Goal: Check status: Check status

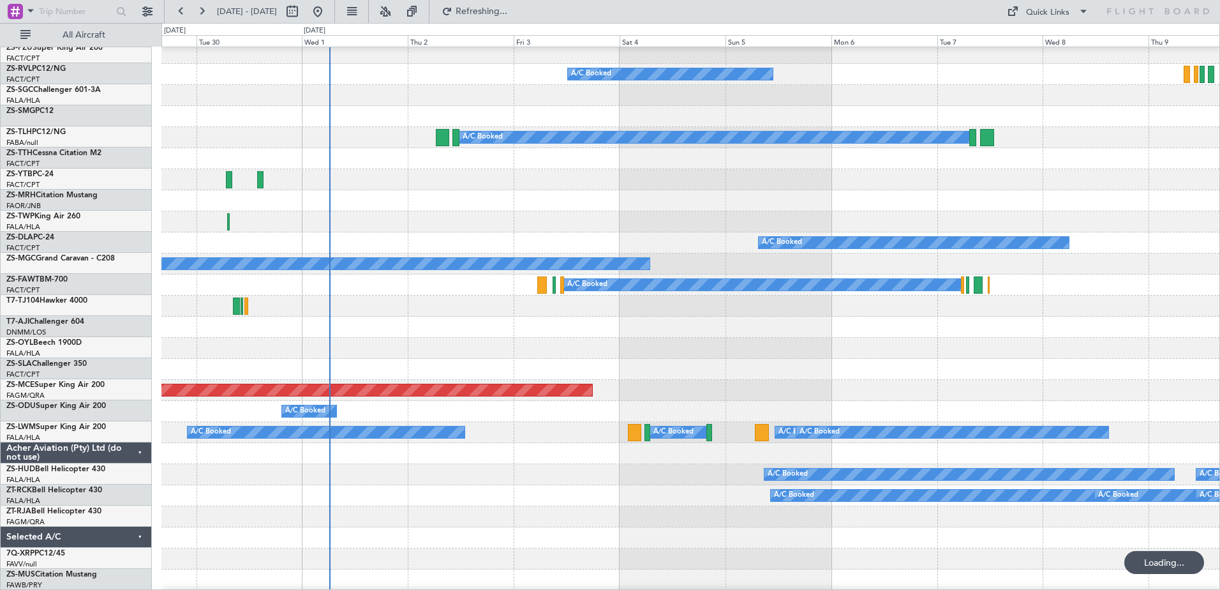
scroll to position [574, 0]
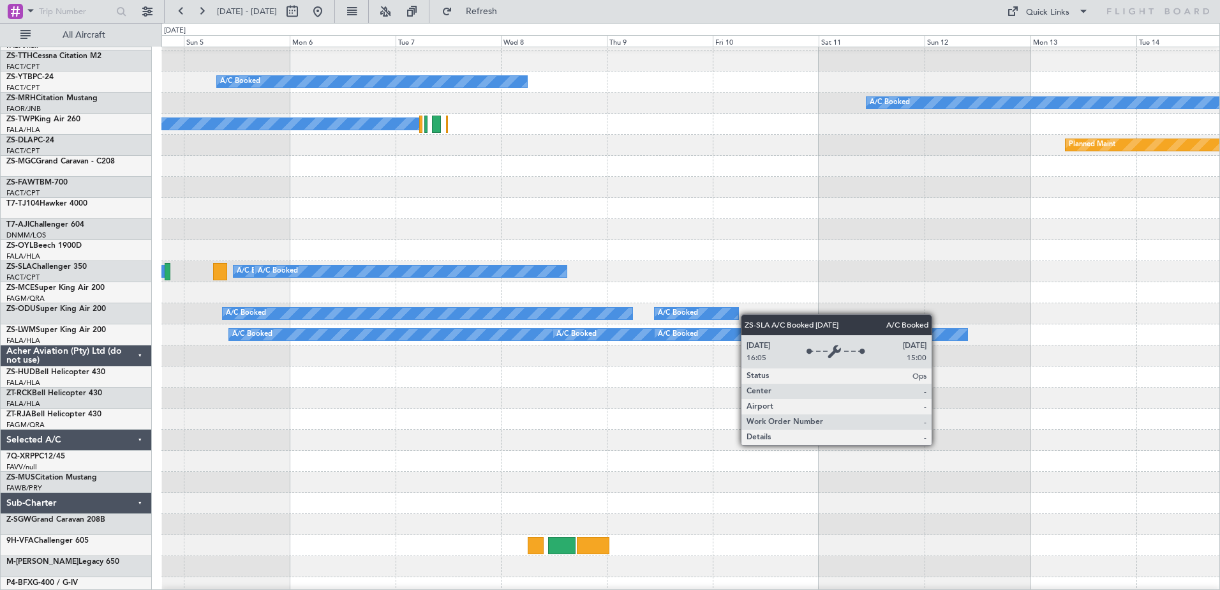
click at [425, 275] on div "A/C Booked" at bounding box center [411, 270] width 312 height 11
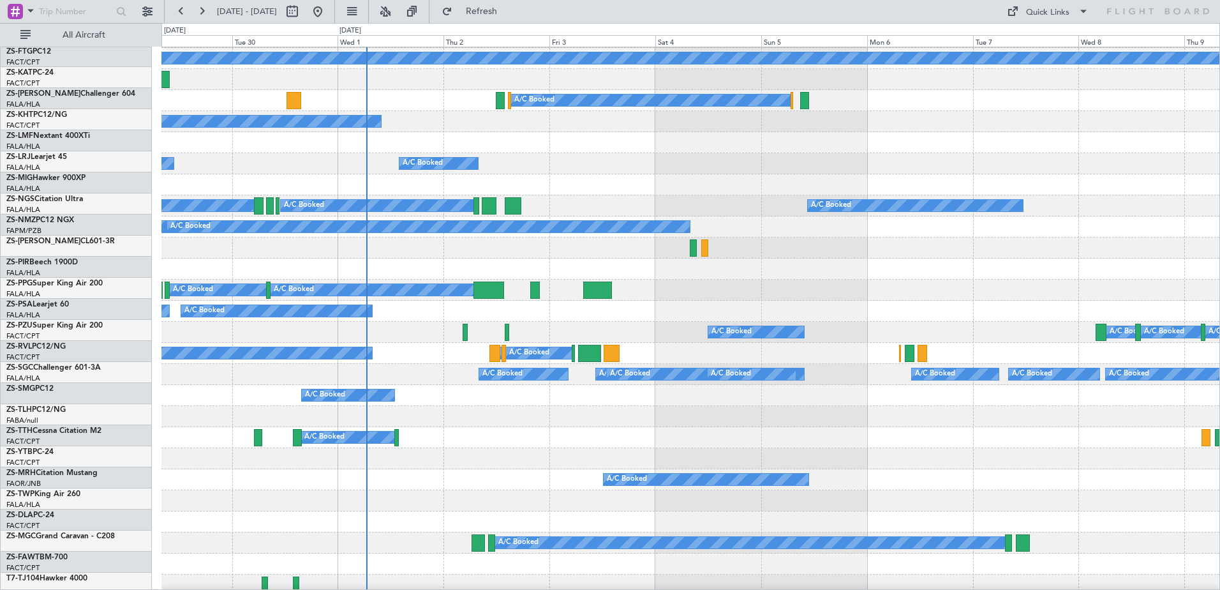
scroll to position [0, 0]
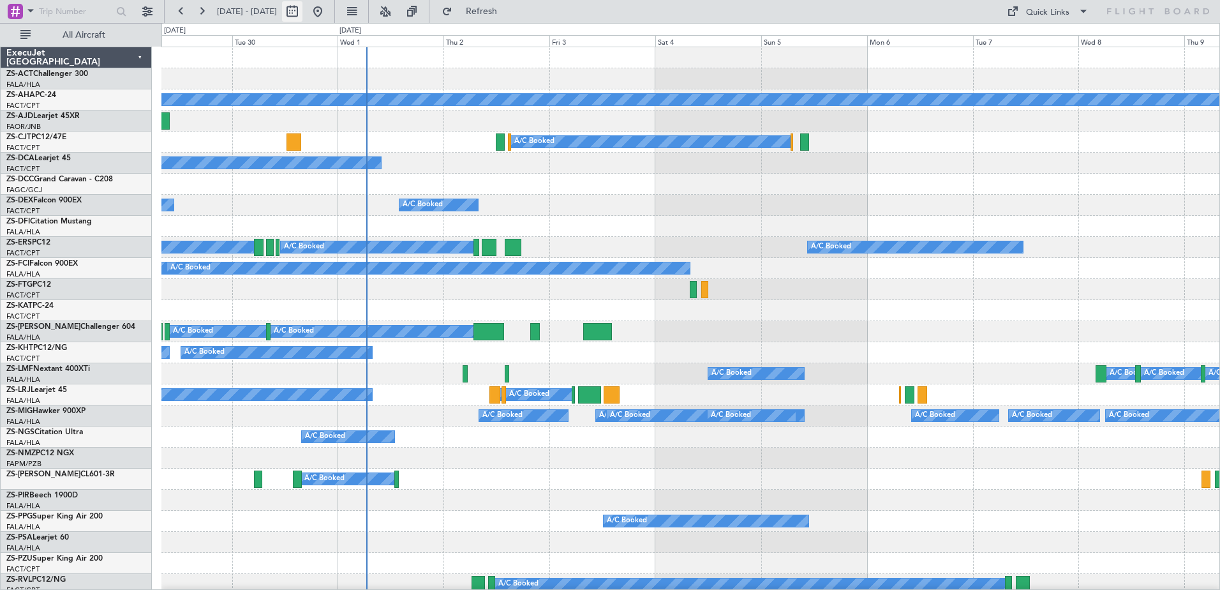
click at [302, 11] on button at bounding box center [292, 11] width 20 height 20
select select "9"
select select "2025"
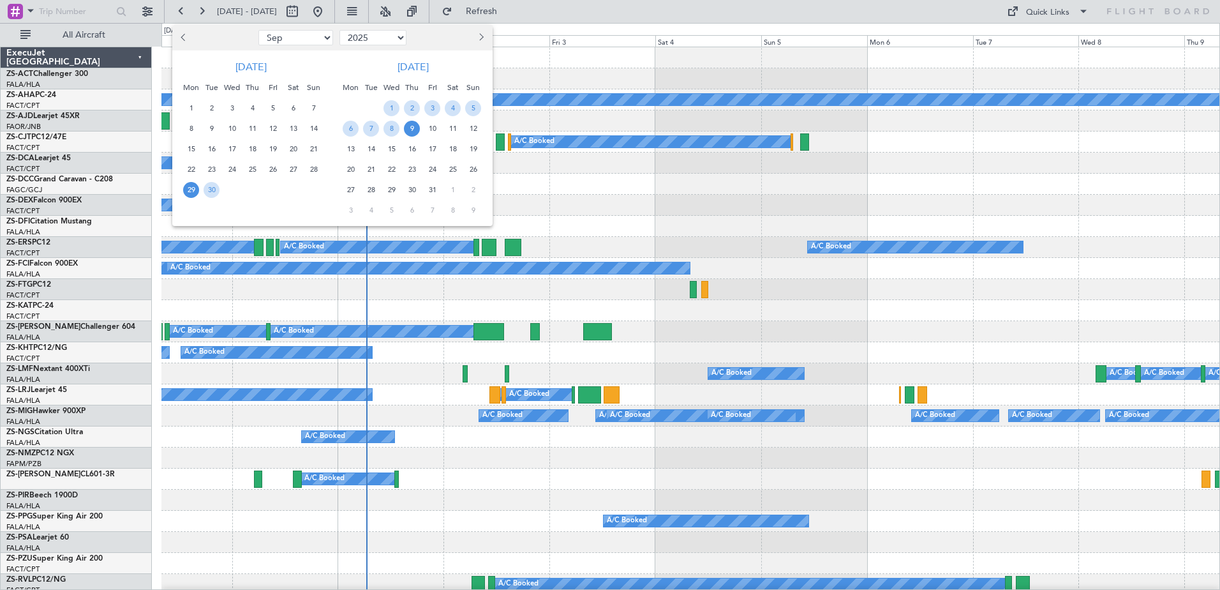
click at [482, 33] on button "Next month" at bounding box center [480, 37] width 14 height 20
select select "1"
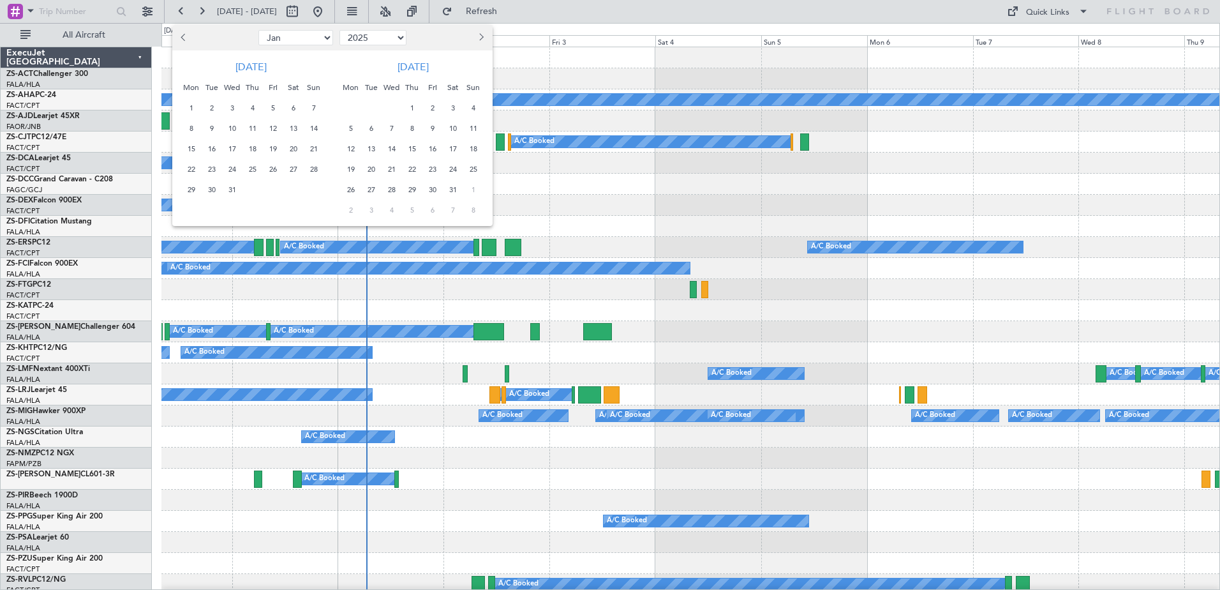
select select "2026"
click at [482, 33] on button "Next month" at bounding box center [480, 37] width 14 height 20
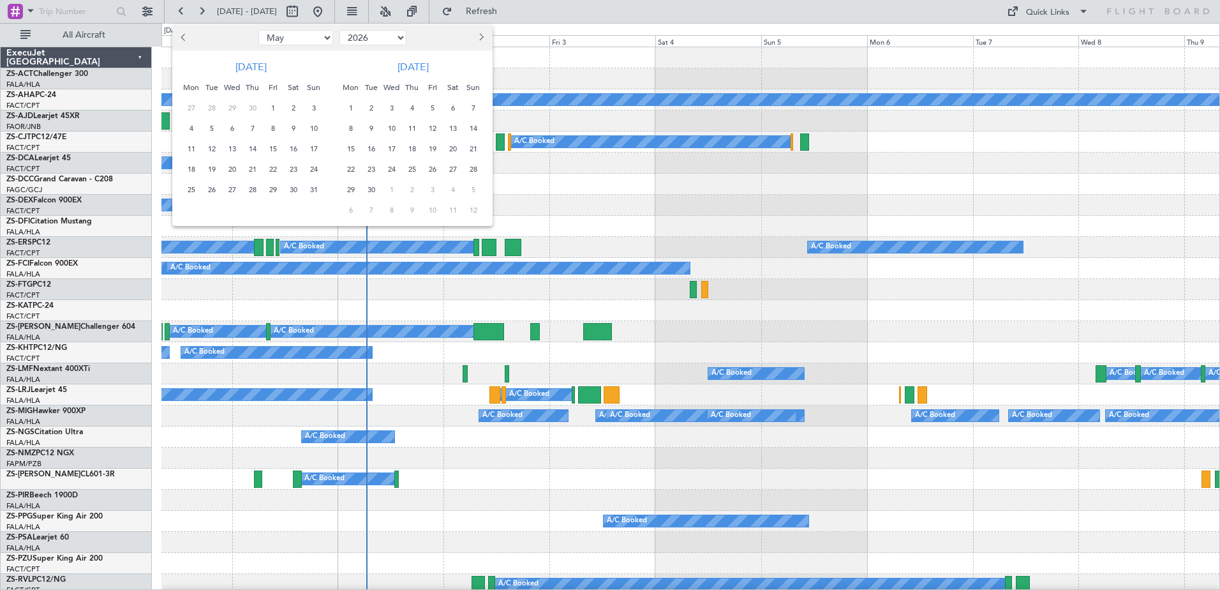
click at [181, 32] on button "Previous month" at bounding box center [184, 37] width 14 height 20
select select "3"
click at [206, 208] on span "31" at bounding box center [212, 210] width 16 height 16
click at [353, 130] on span "6" at bounding box center [351, 129] width 16 height 16
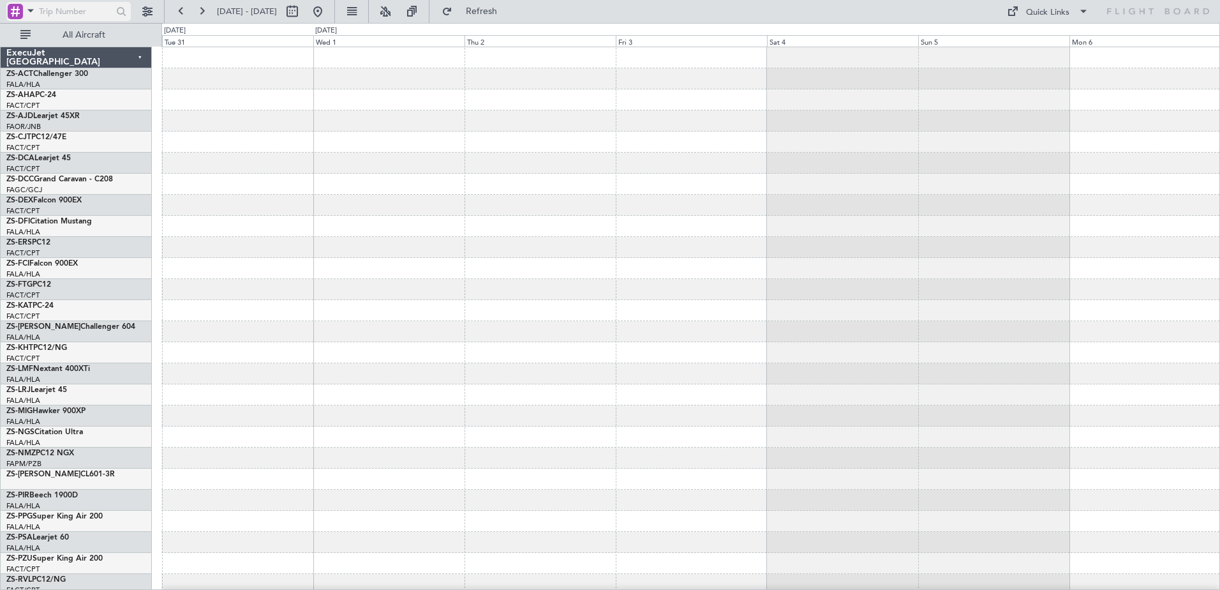
click at [32, 14] on span at bounding box center [30, 11] width 15 height 16
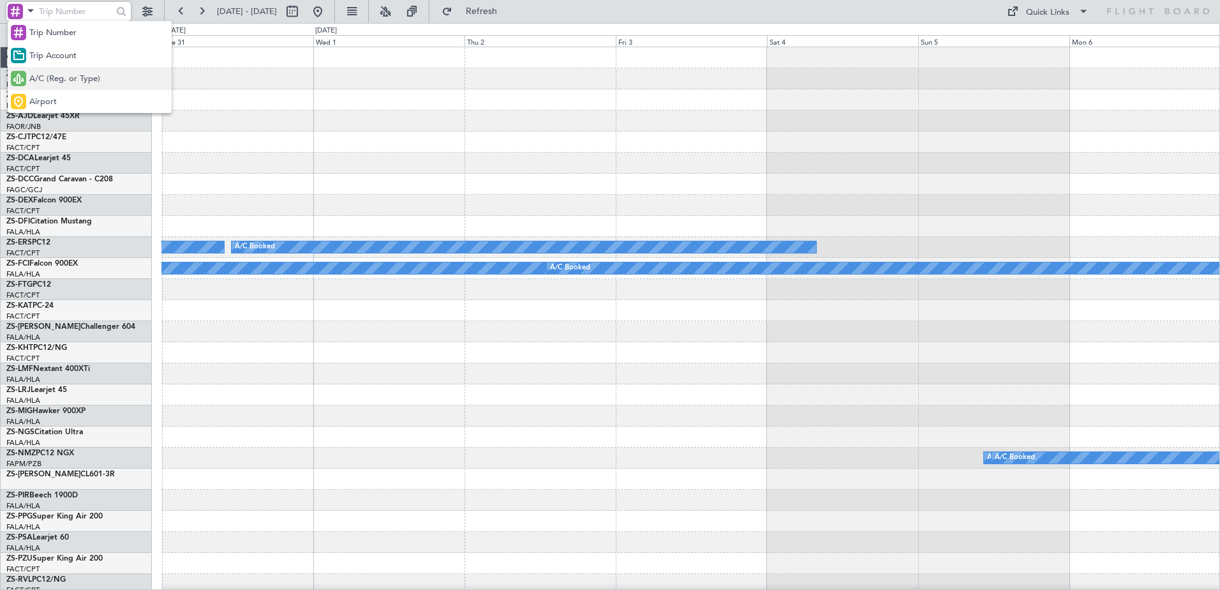
click at [54, 78] on span "A/C (Reg. or Type)" at bounding box center [64, 79] width 71 height 13
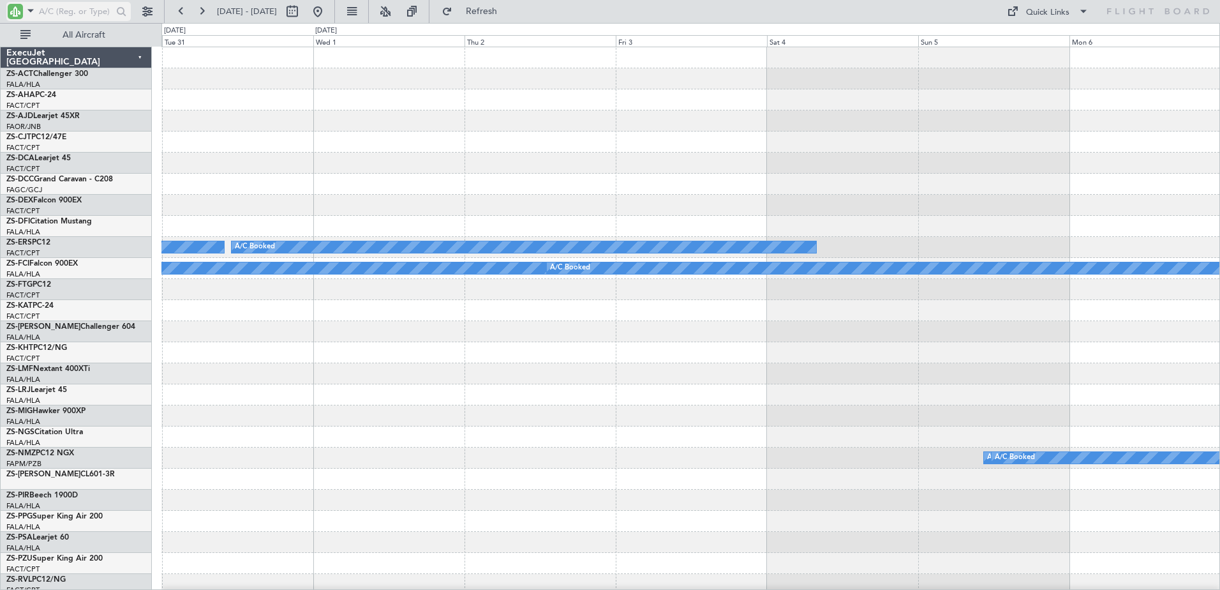
click at [56, 10] on input "text" at bounding box center [75, 11] width 73 height 19
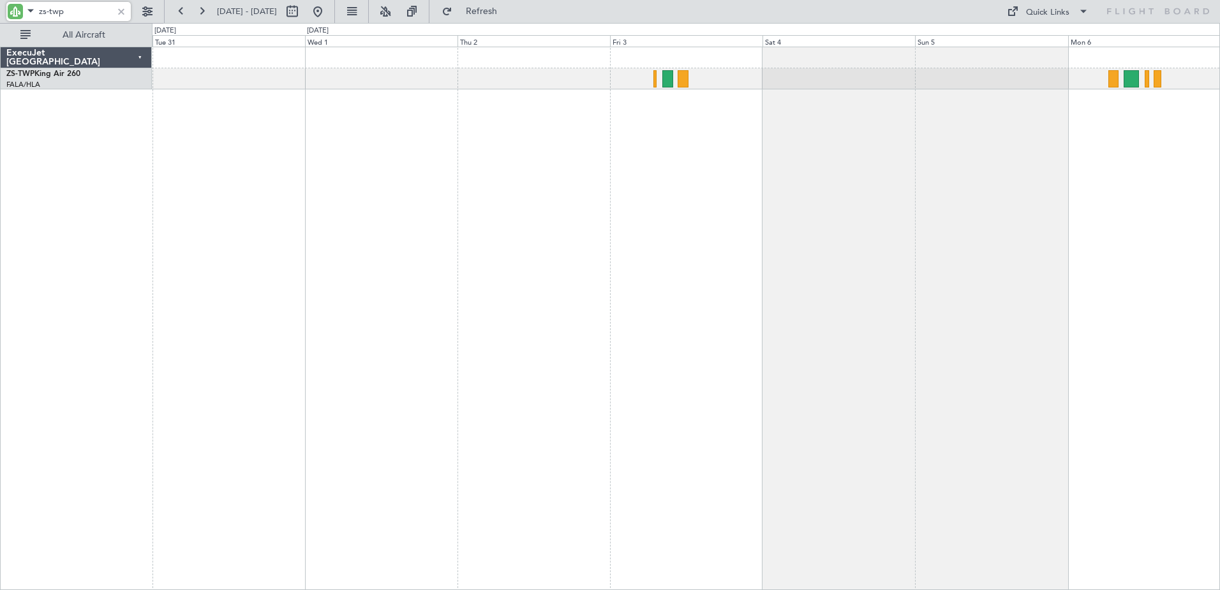
type input "zs-twp"
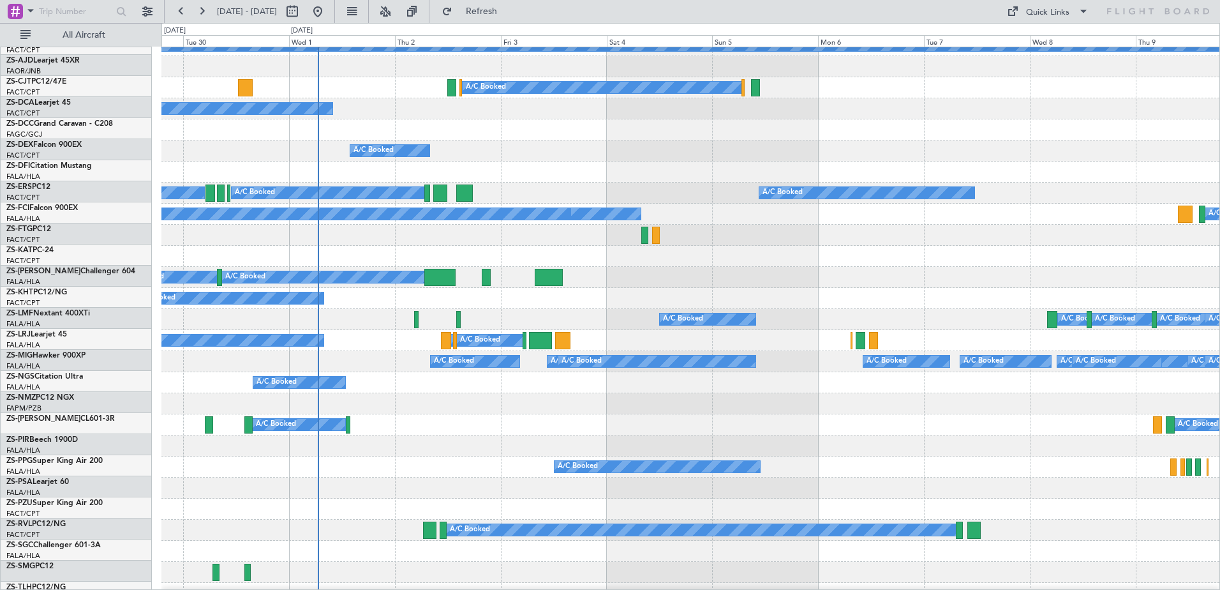
scroll to position [54, 0]
click at [477, 391] on div "A/C Booked" at bounding box center [690, 382] width 1058 height 21
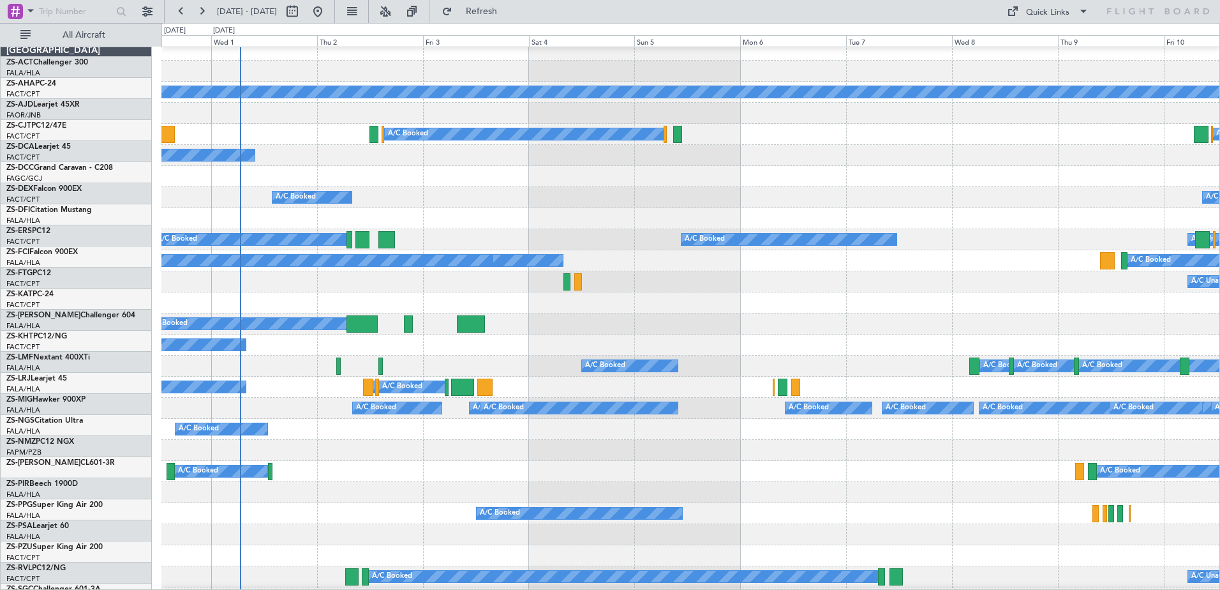
scroll to position [14, 0]
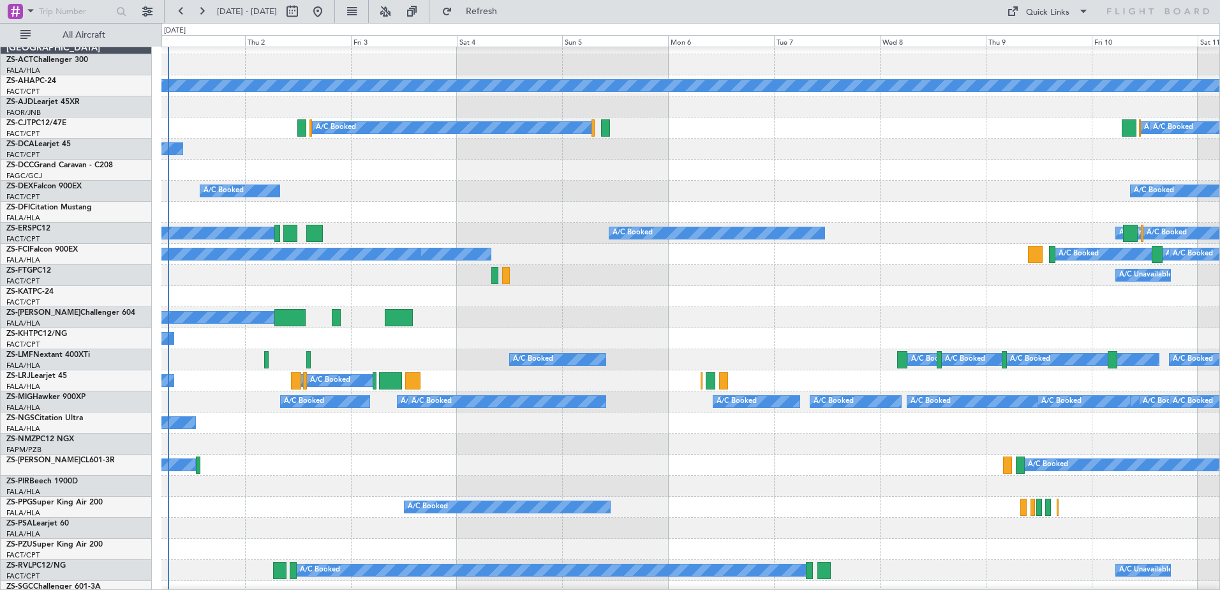
click at [566, 455] on div "A/C Booked A/C Booked" at bounding box center [690, 464] width 1058 height 21
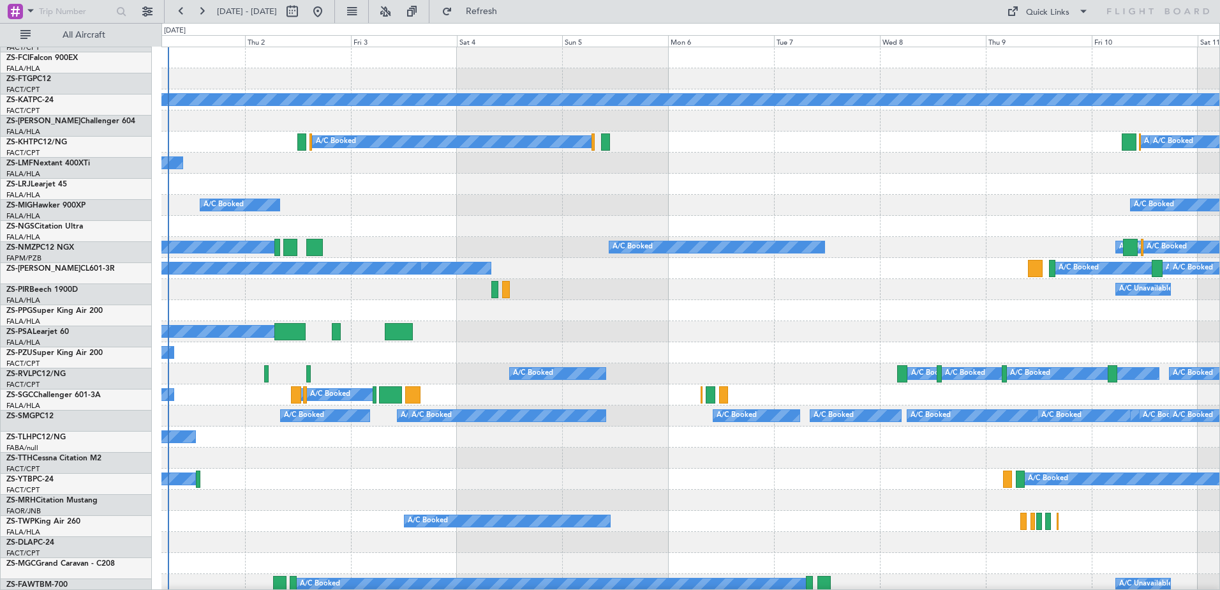
scroll to position [0, 0]
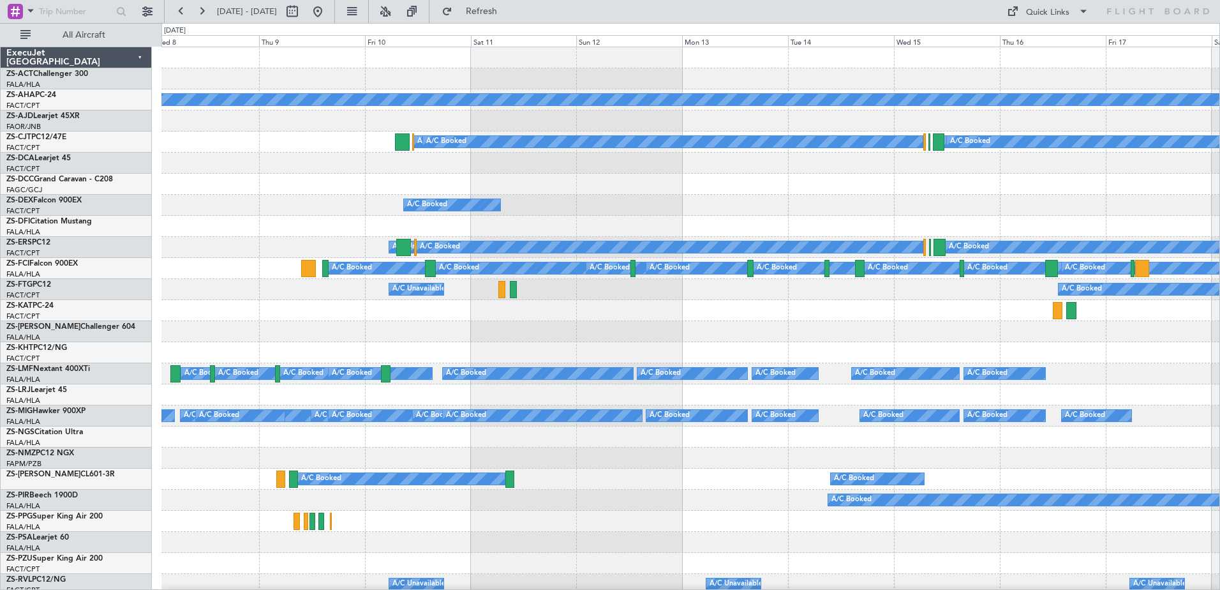
click at [0, 291] on html "27 Sep 2025 - 07 Oct 2025 Refresh Quick Links All Aircraft Planned Maint A/C Bo…" at bounding box center [610, 295] width 1220 height 590
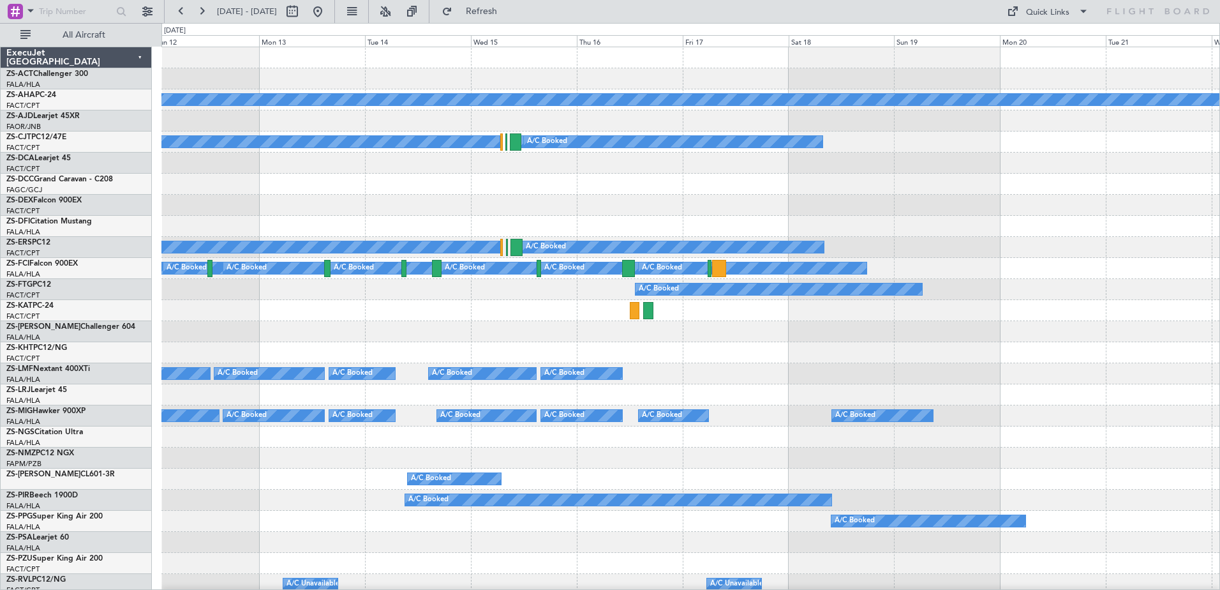
click at [257, 308] on div at bounding box center [690, 310] width 1058 height 21
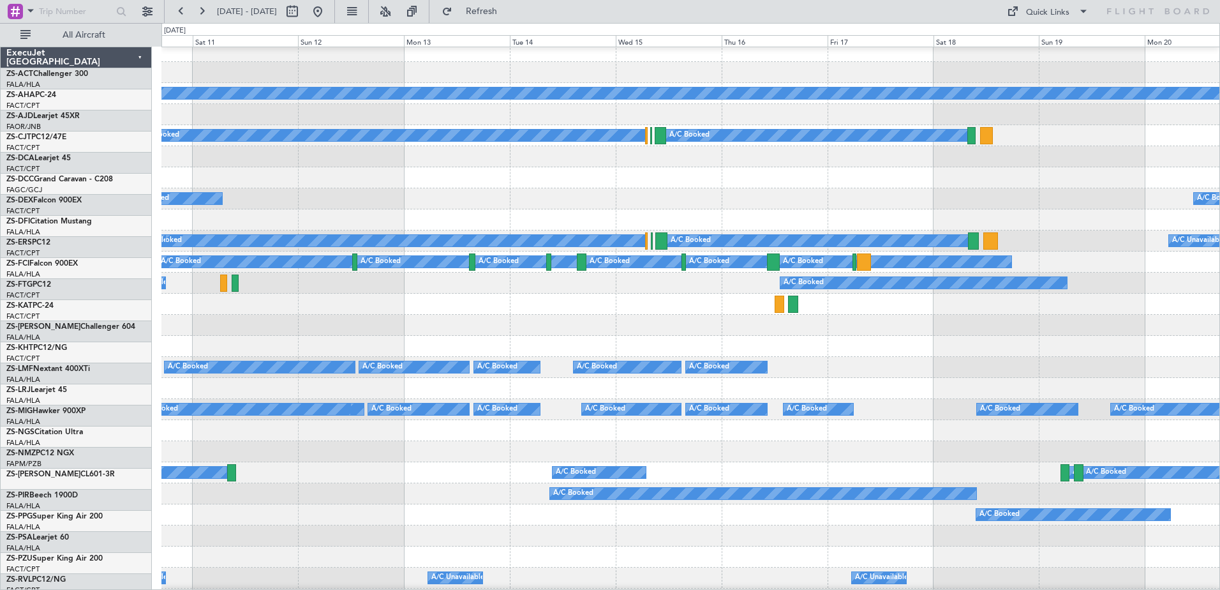
scroll to position [1, 0]
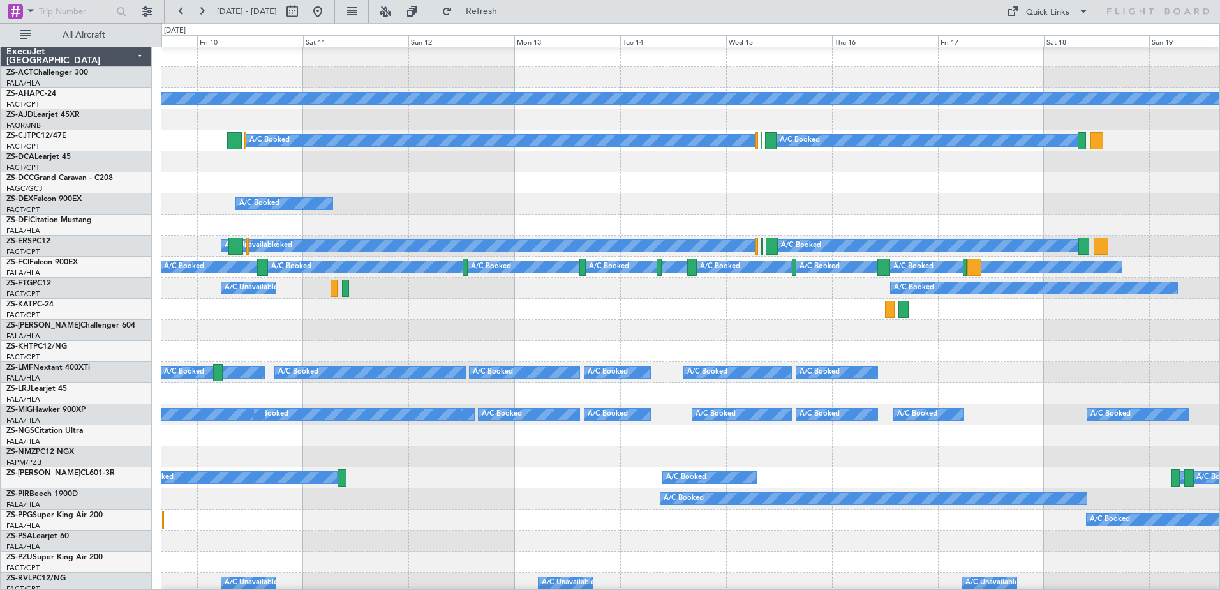
click at [919, 383] on div "A/C Booked A/C Booked A/C Booked A/C Booked A/C Booked A/C Booked A/C Booked A/…" at bounding box center [690, 372] width 1058 height 21
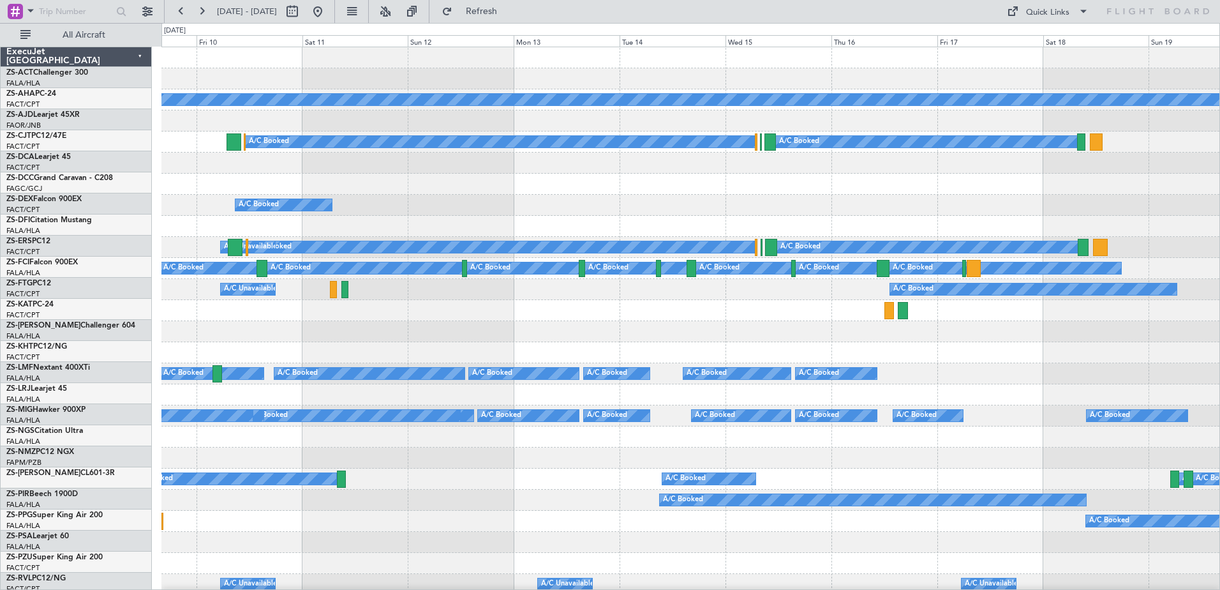
scroll to position [0, 0]
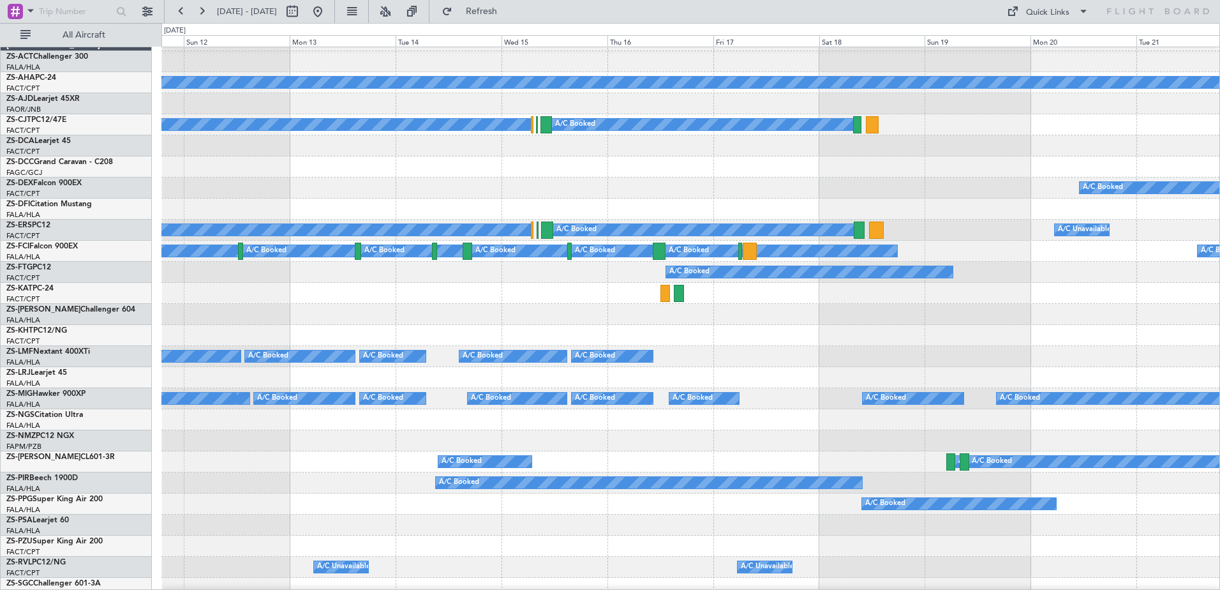
click at [904, 219] on div at bounding box center [690, 208] width 1058 height 21
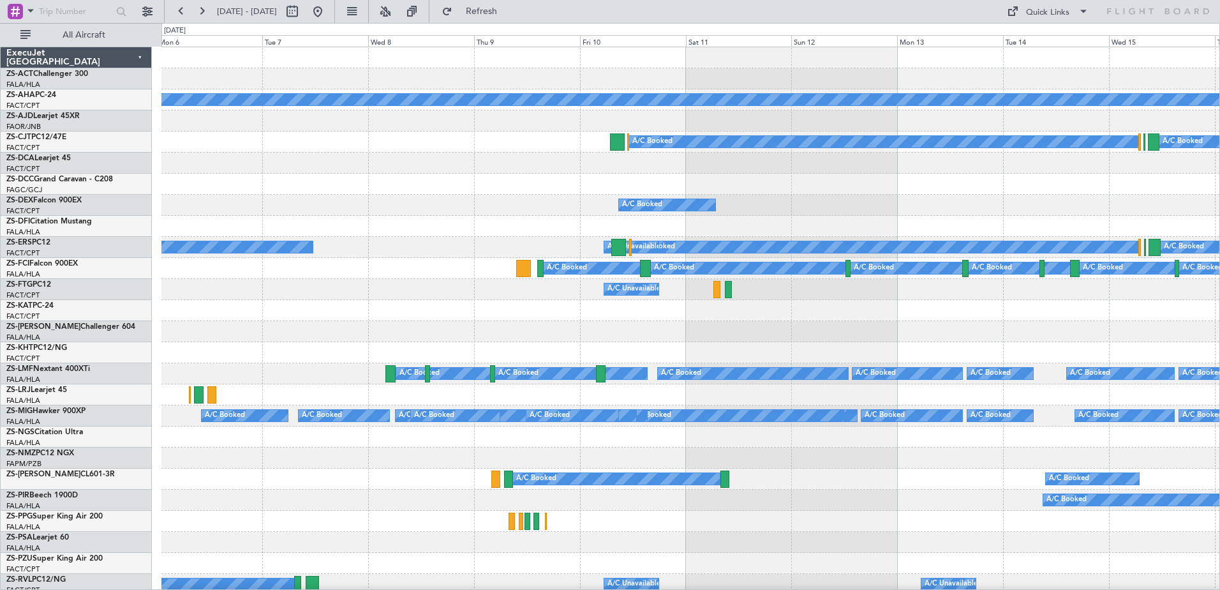
click at [1168, 329] on div "Planned Maint A/C Booked A/C Booked A/C Booked A/C Booked A/C Booked A/C Booked…" at bounding box center [690, 594] width 1058 height 1095
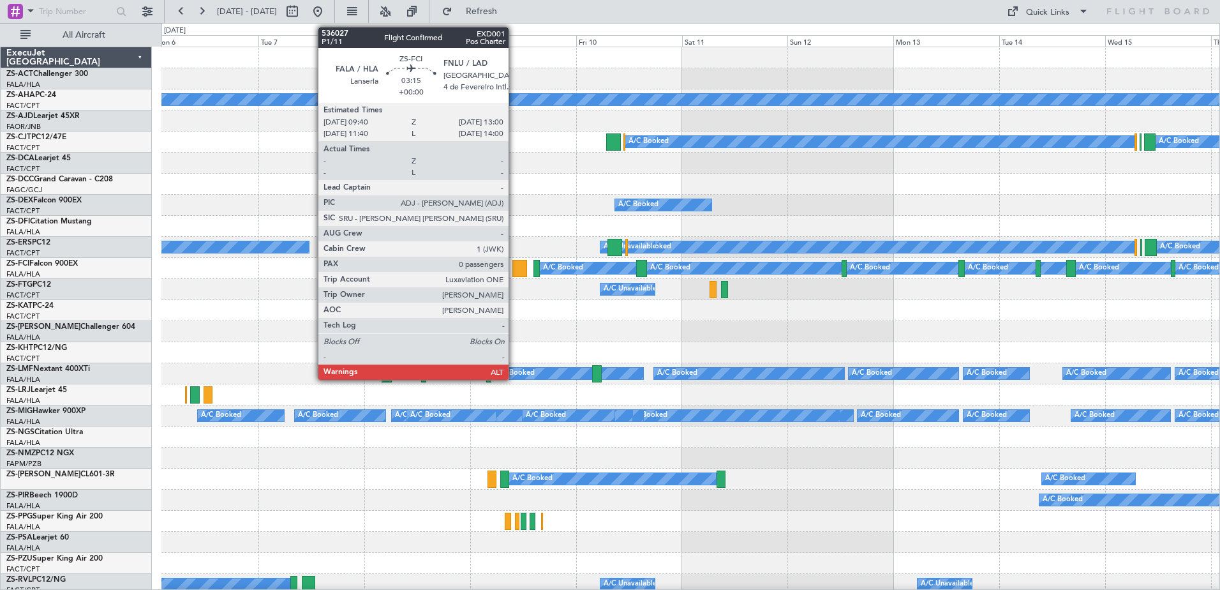
click at [515, 272] on div at bounding box center [519, 268] width 15 height 17
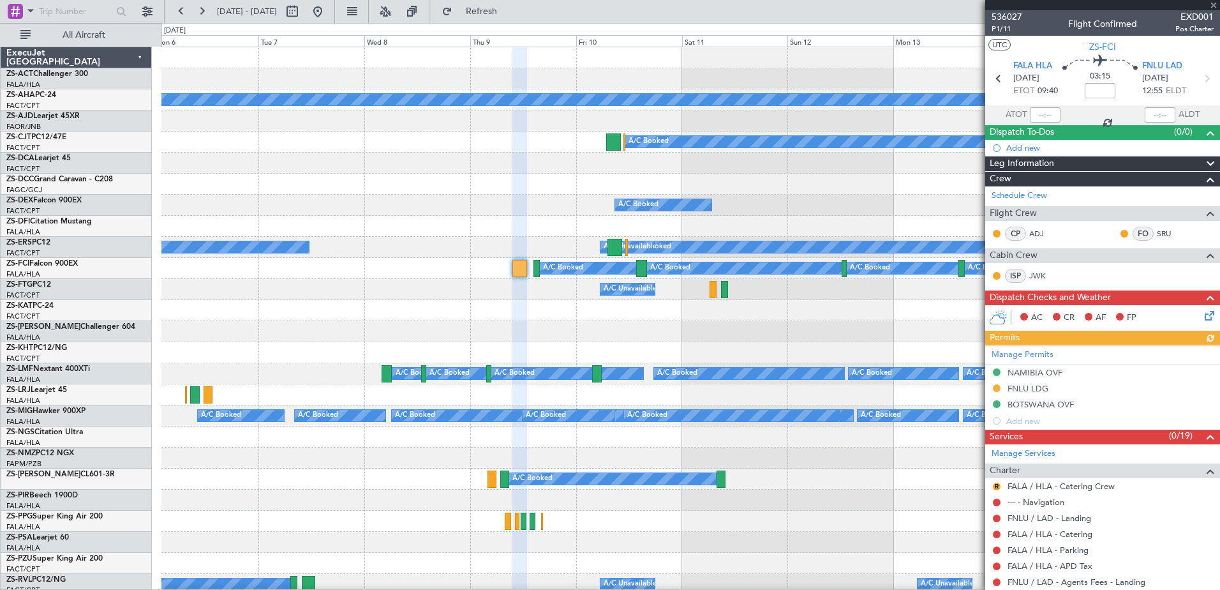
click at [1214, 4] on div at bounding box center [1102, 5] width 235 height 10
click at [1214, 4] on span at bounding box center [1213, 5] width 13 height 11
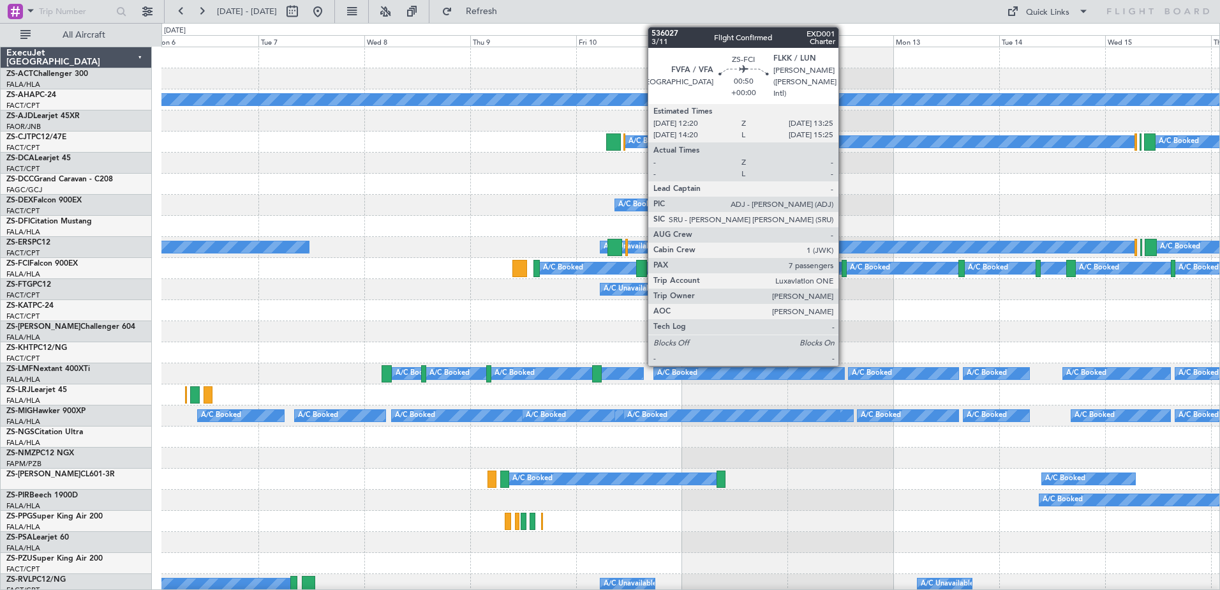
click at [844, 270] on div at bounding box center [844, 268] width 5 height 17
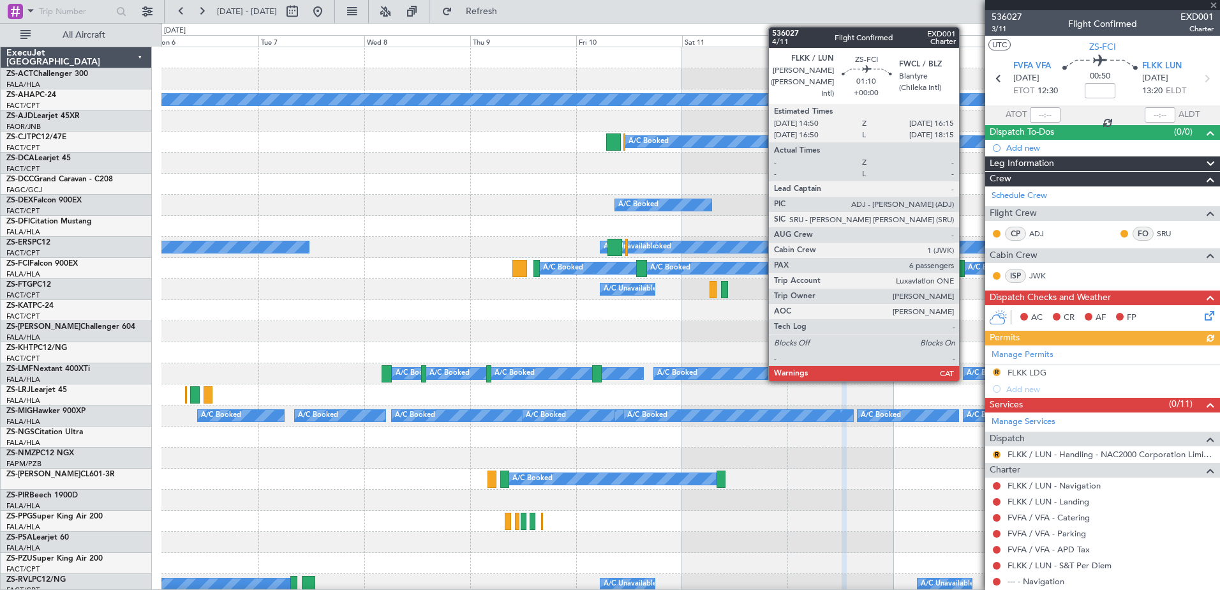
click at [965, 269] on div at bounding box center [961, 268] width 6 height 17
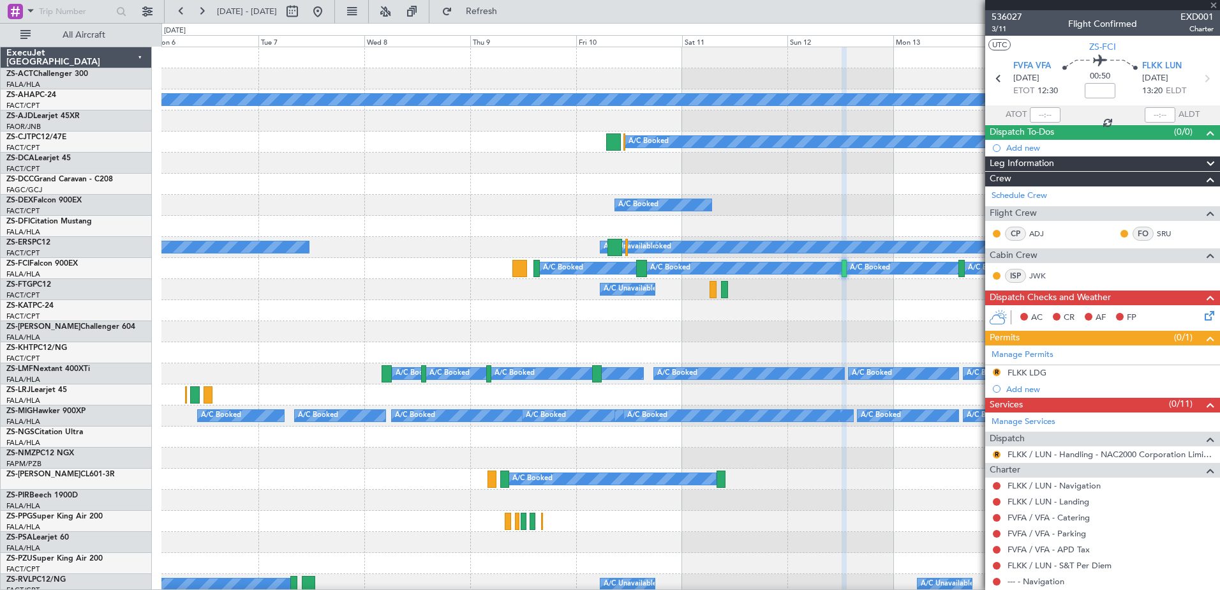
click at [964, 269] on div at bounding box center [961, 268] width 6 height 17
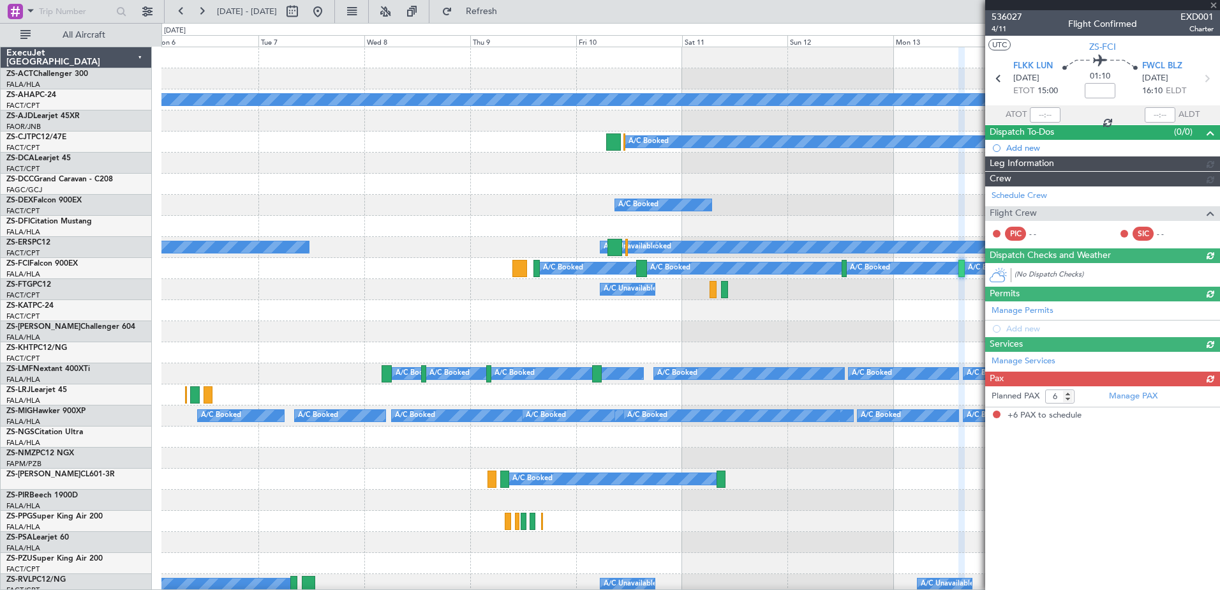
click at [1213, 6] on div at bounding box center [1102, 5] width 235 height 10
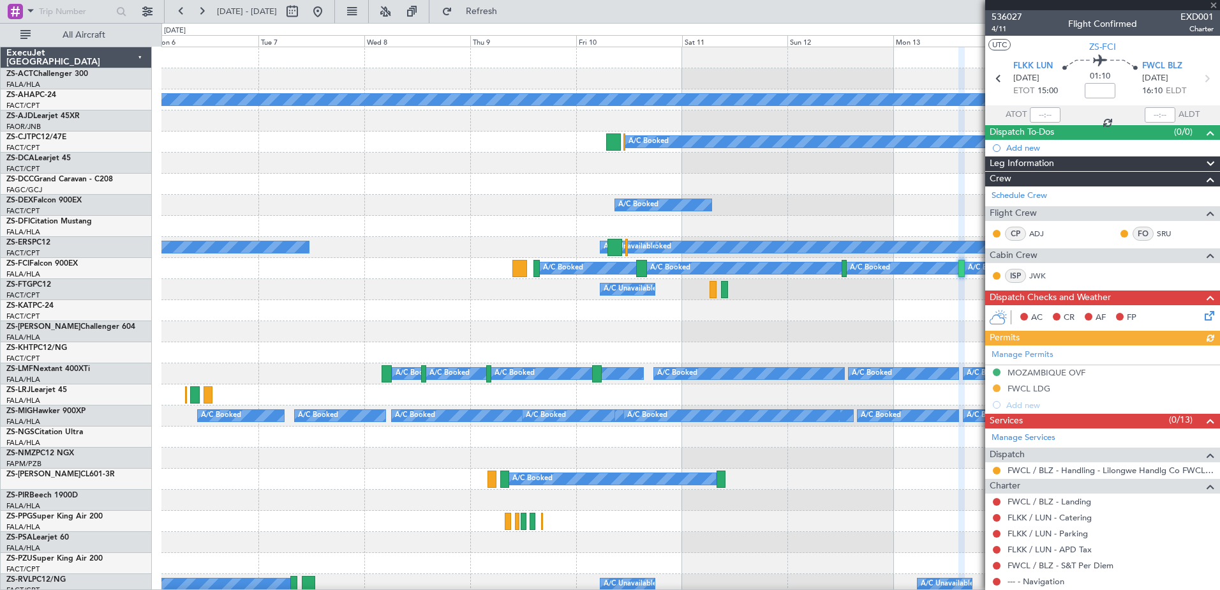
click at [1211, 5] on div at bounding box center [1102, 5] width 235 height 10
click at [1213, 3] on div at bounding box center [1102, 5] width 235 height 10
click at [916, 318] on div at bounding box center [690, 310] width 1058 height 21
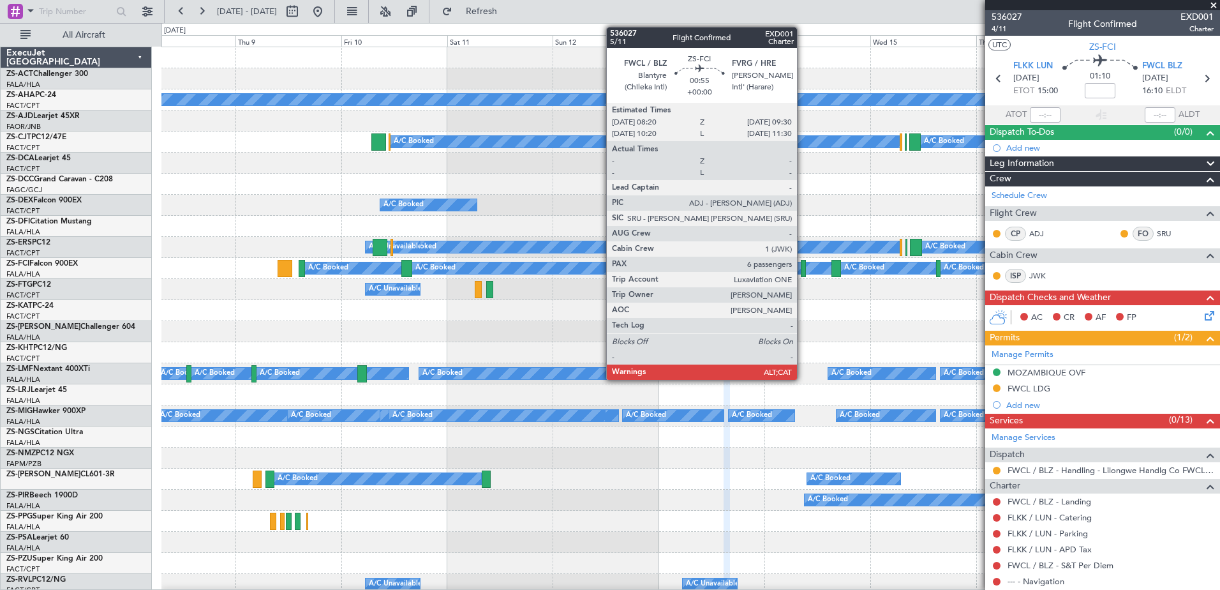
click at [803, 268] on div at bounding box center [804, 268] width 6 height 17
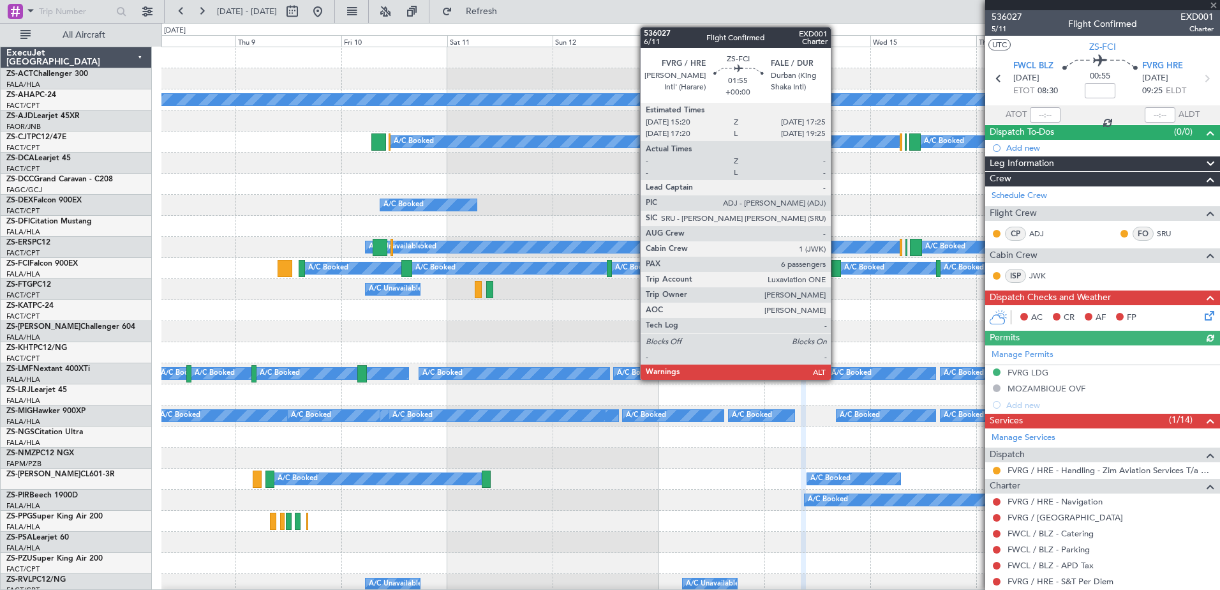
click at [837, 267] on div at bounding box center [836, 268] width 10 height 17
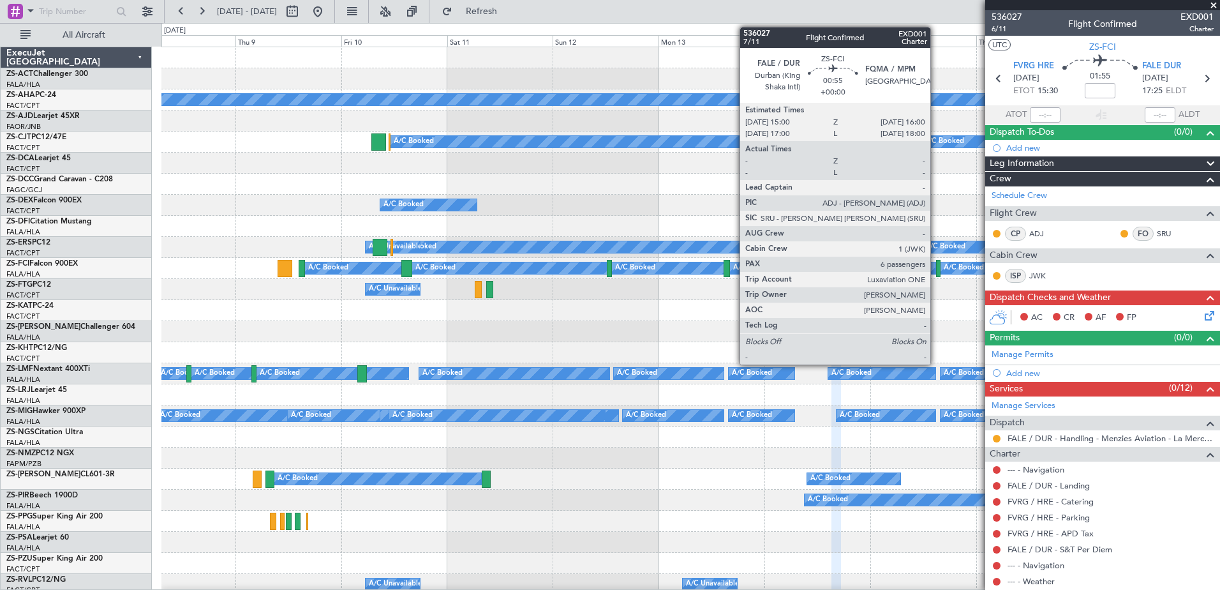
click at [936, 270] on div at bounding box center [938, 268] width 4 height 17
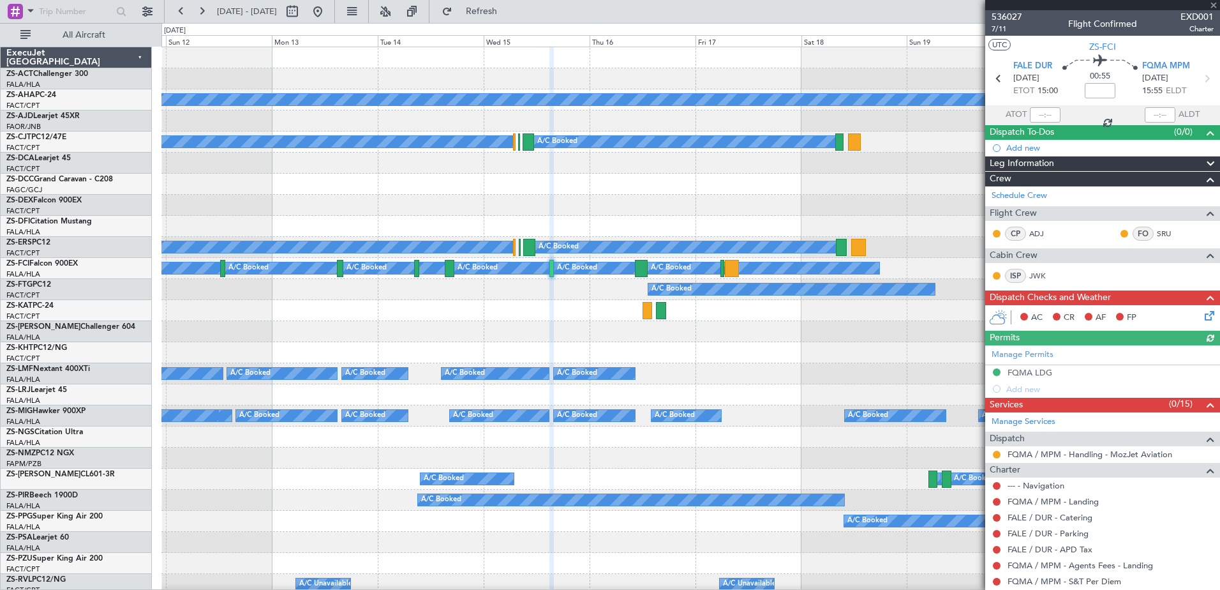
click at [558, 309] on div at bounding box center [690, 310] width 1058 height 21
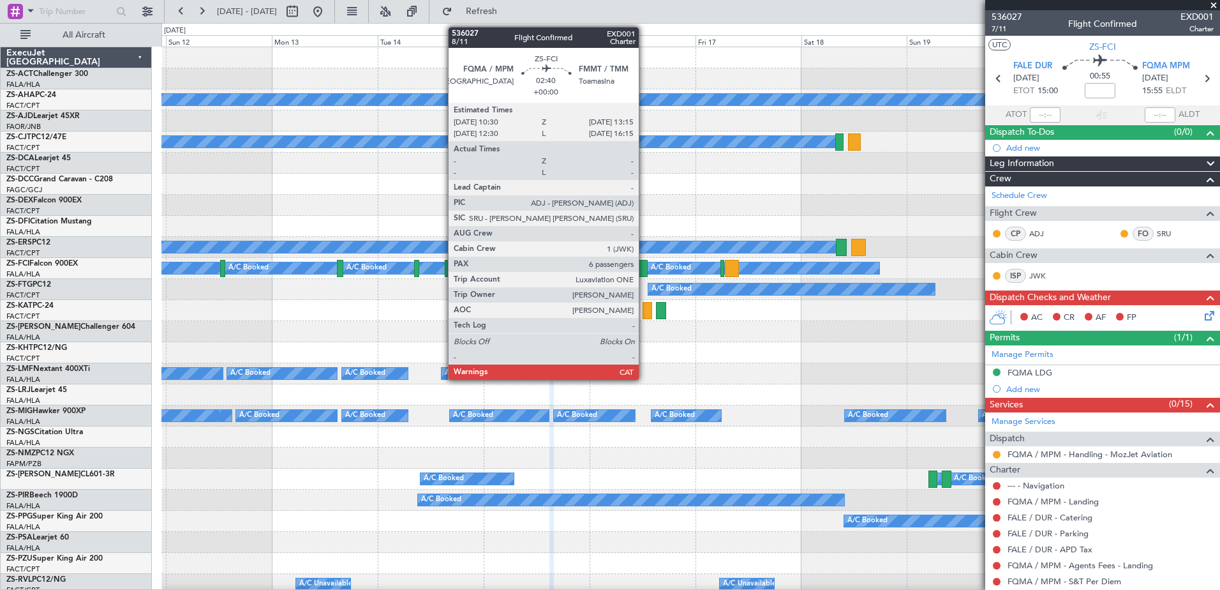
click at [644, 264] on div at bounding box center [641, 268] width 13 height 17
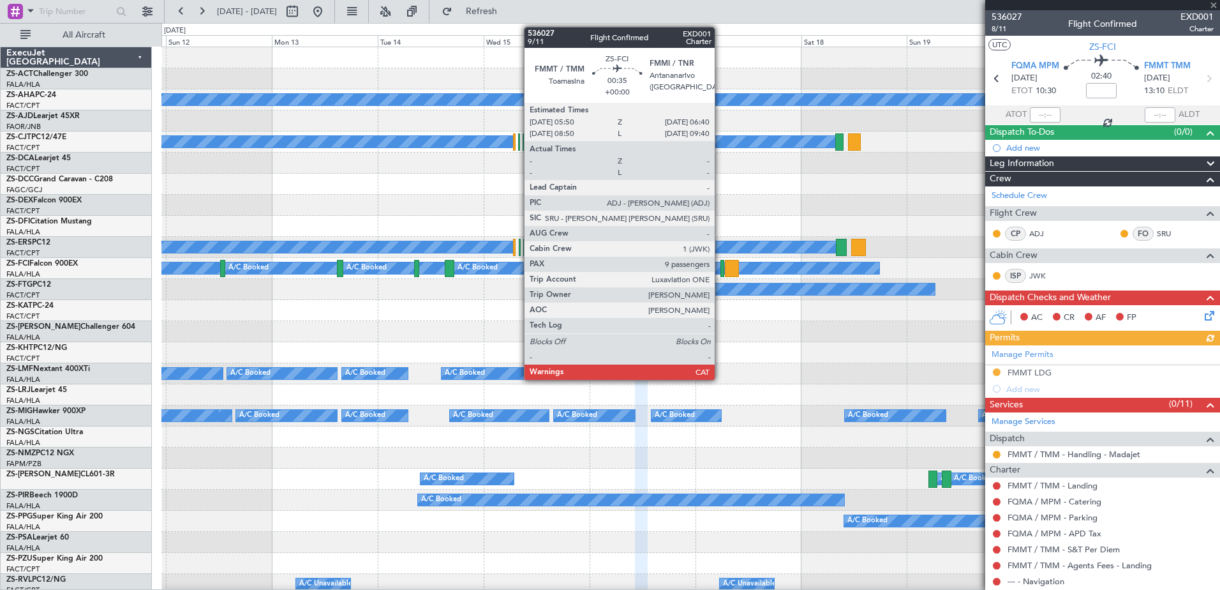
click at [720, 271] on div at bounding box center [722, 268] width 4 height 17
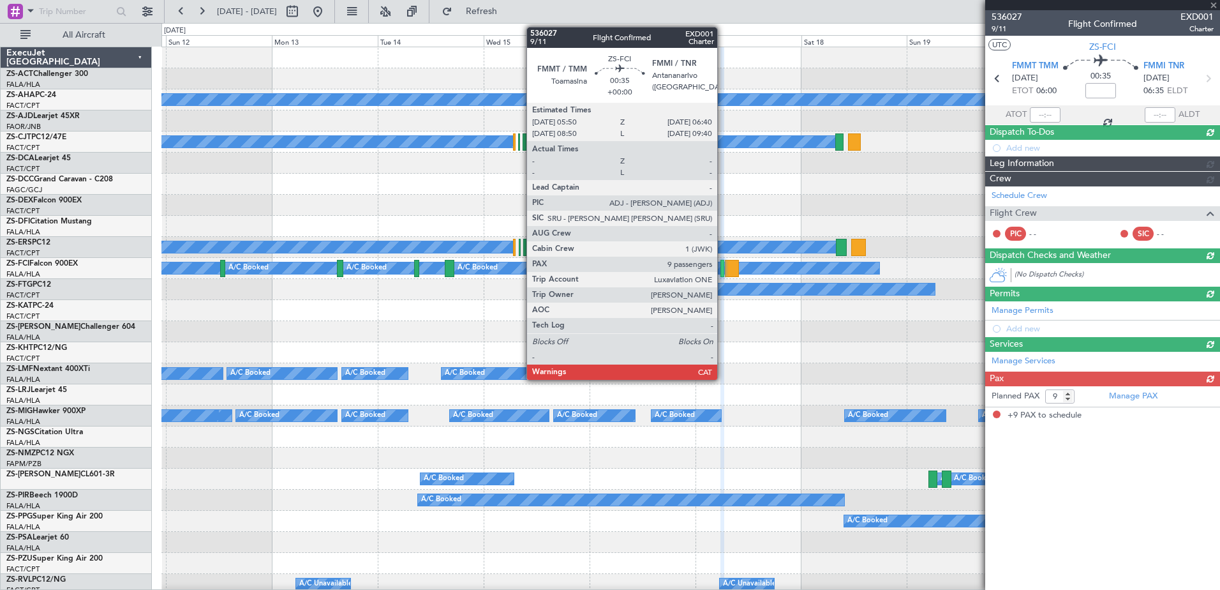
click at [723, 274] on div at bounding box center [722, 268] width 4 height 17
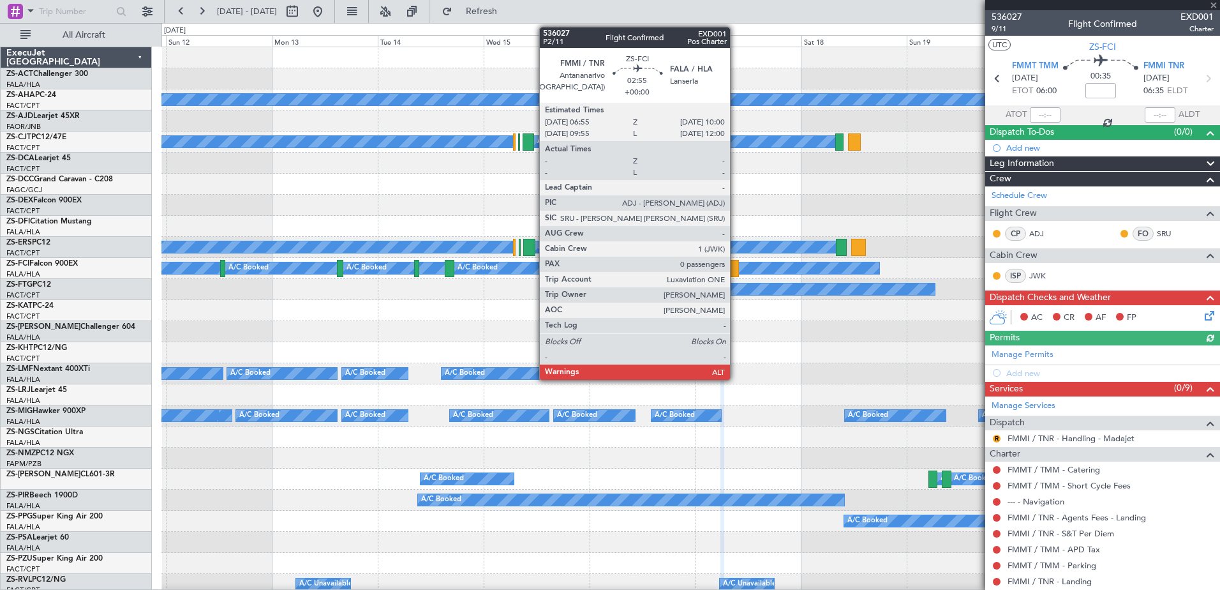
click at [736, 271] on div at bounding box center [732, 268] width 14 height 17
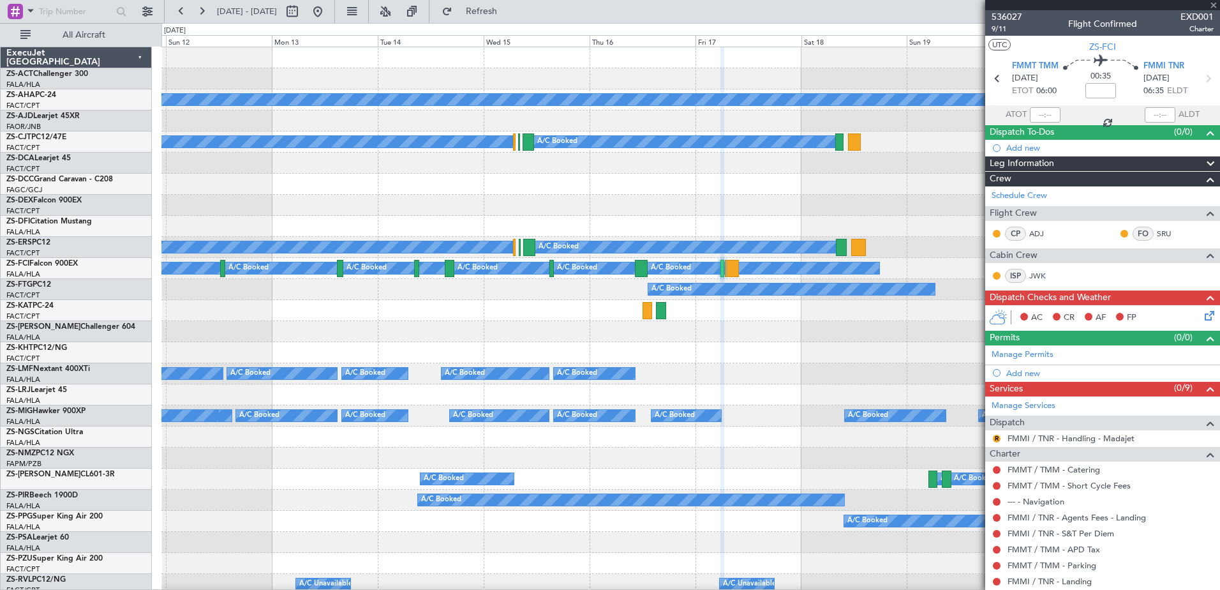
type input "0"
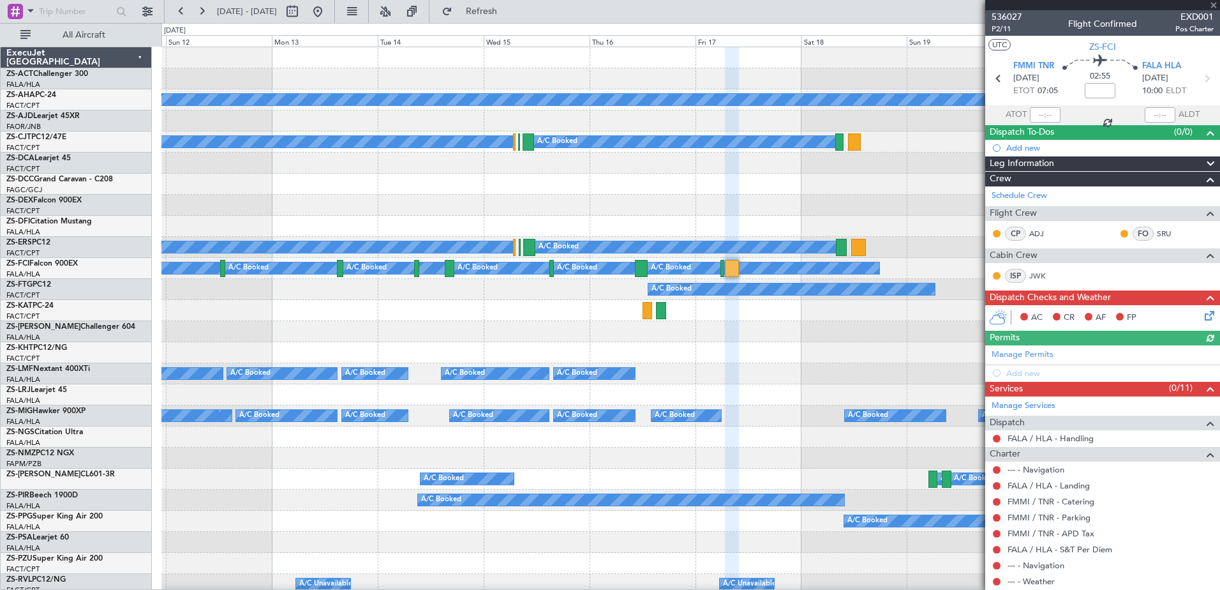
click at [1210, 3] on div at bounding box center [1102, 5] width 235 height 10
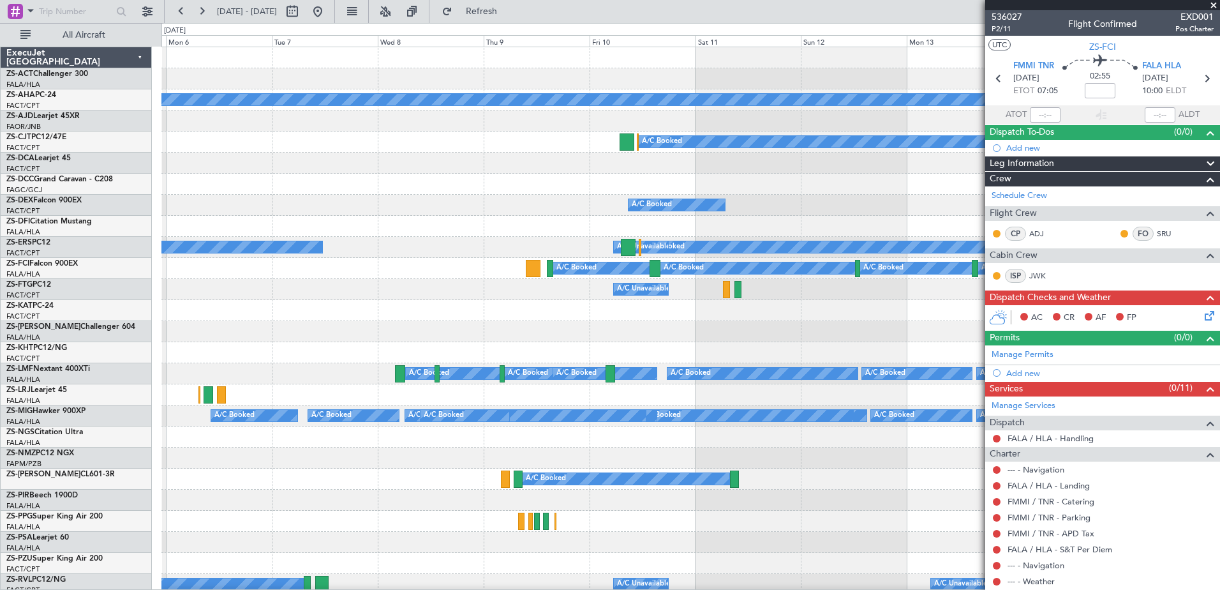
click at [1217, 348] on fb-app "11 Oct 2025 - 21 Oct 2025 Refresh Quick Links All Aircraft Planned Maint A/C Bo…" at bounding box center [610, 300] width 1220 height 580
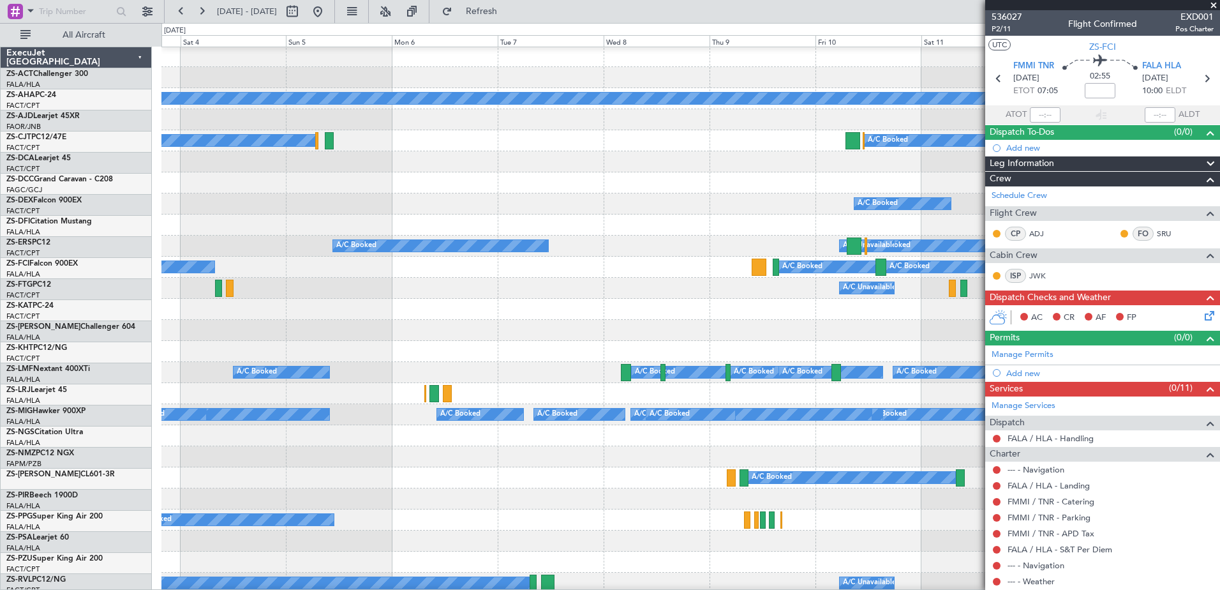
click at [958, 378] on div "Planned Maint A/C Booked A/C Booked A/C Booked A/C Booked A/C Booked A/C Booked…" at bounding box center [690, 593] width 1058 height 1095
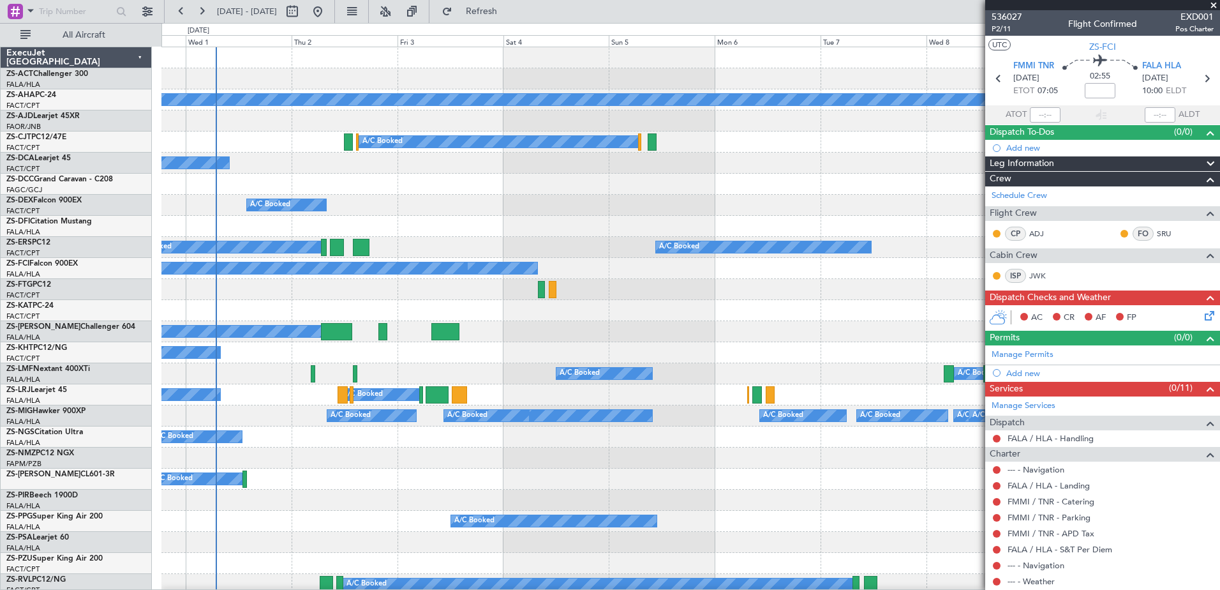
click at [573, 353] on div "A/C Booked A/C Booked" at bounding box center [690, 352] width 1058 height 21
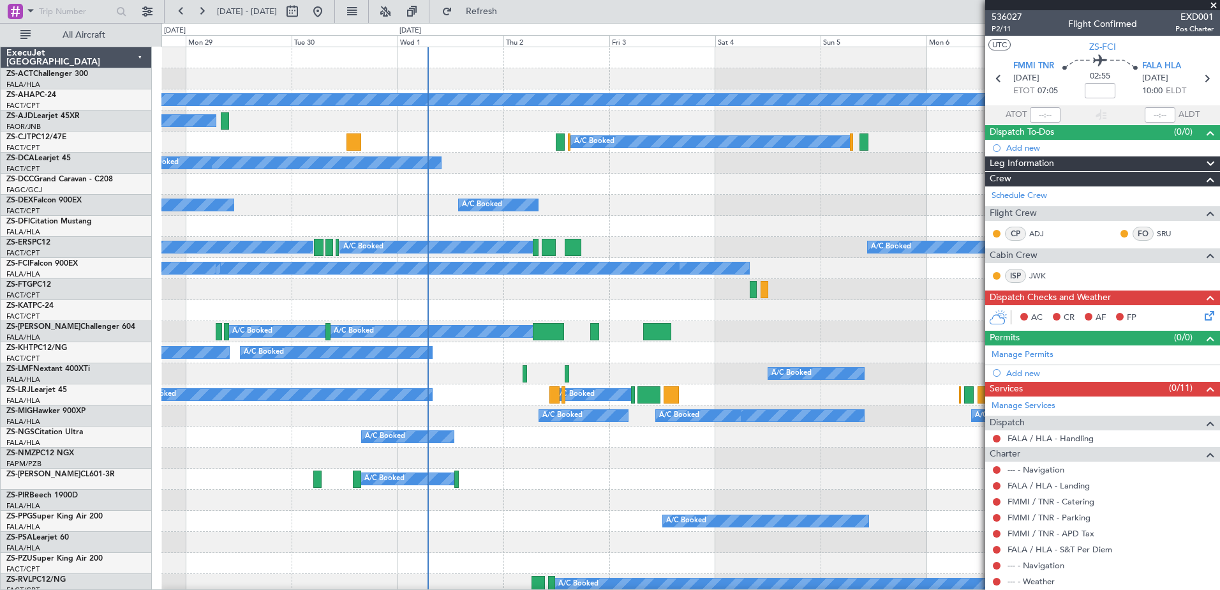
scroll to position [255, 0]
